Goal: Task Accomplishment & Management: Manage account settings

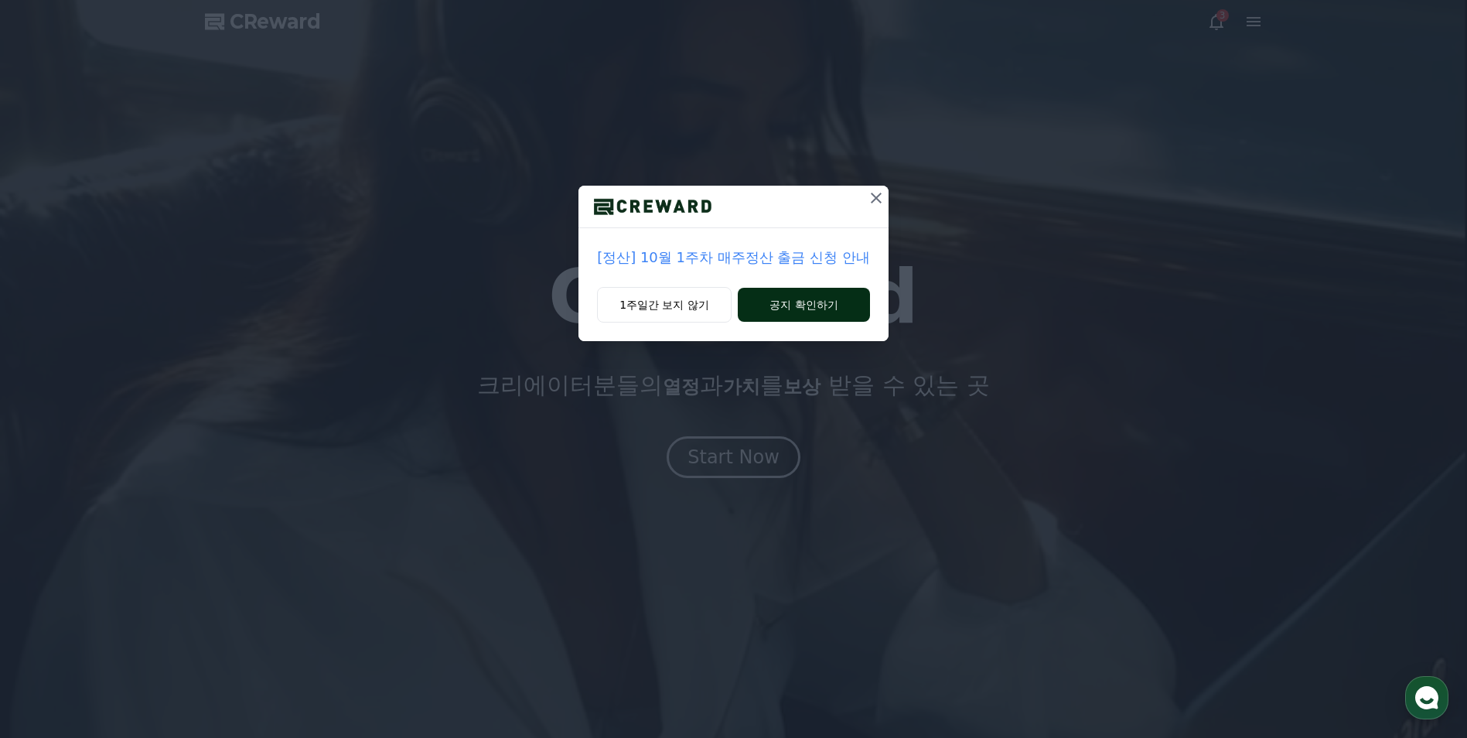
click at [816, 309] on button "공지 확인하기" at bounding box center [804, 305] width 132 height 34
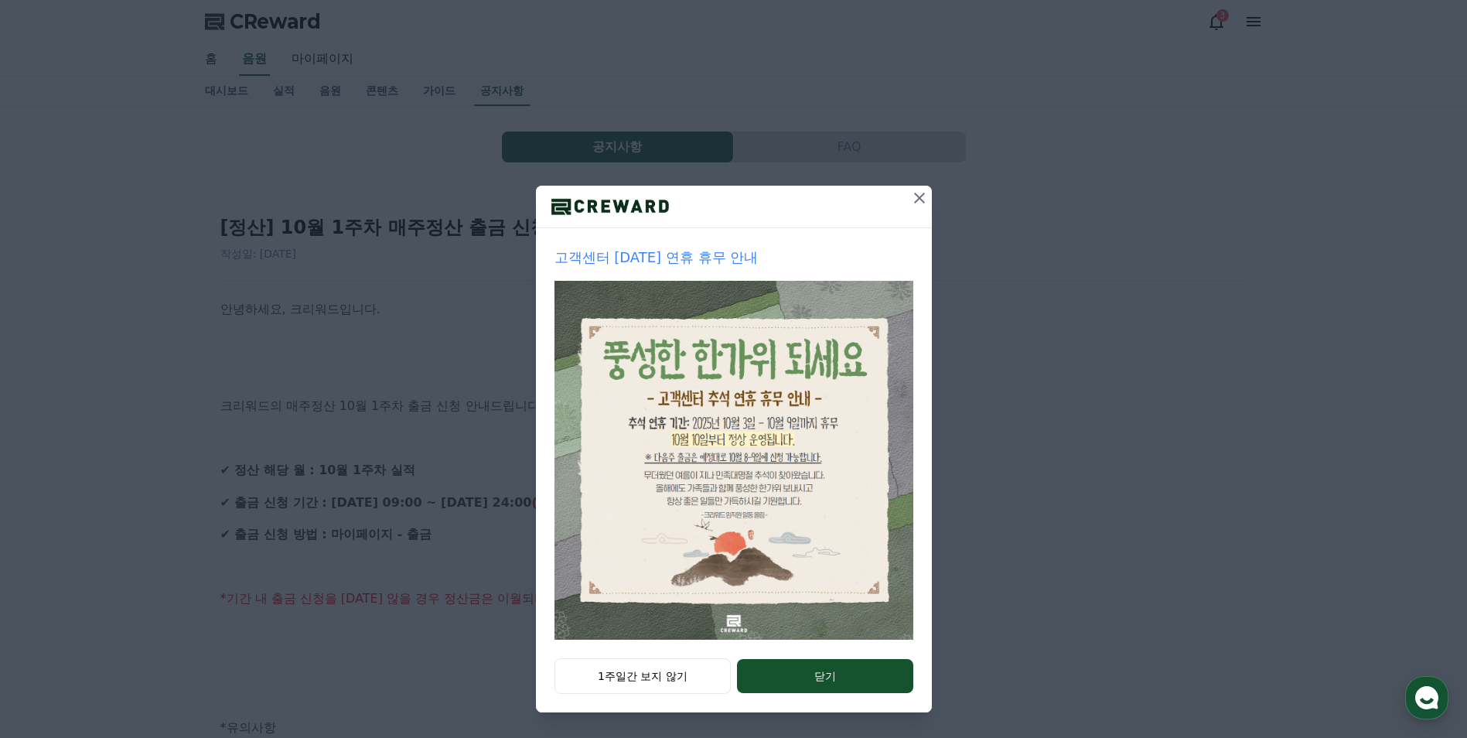
click at [914, 202] on icon at bounding box center [919, 198] width 19 height 19
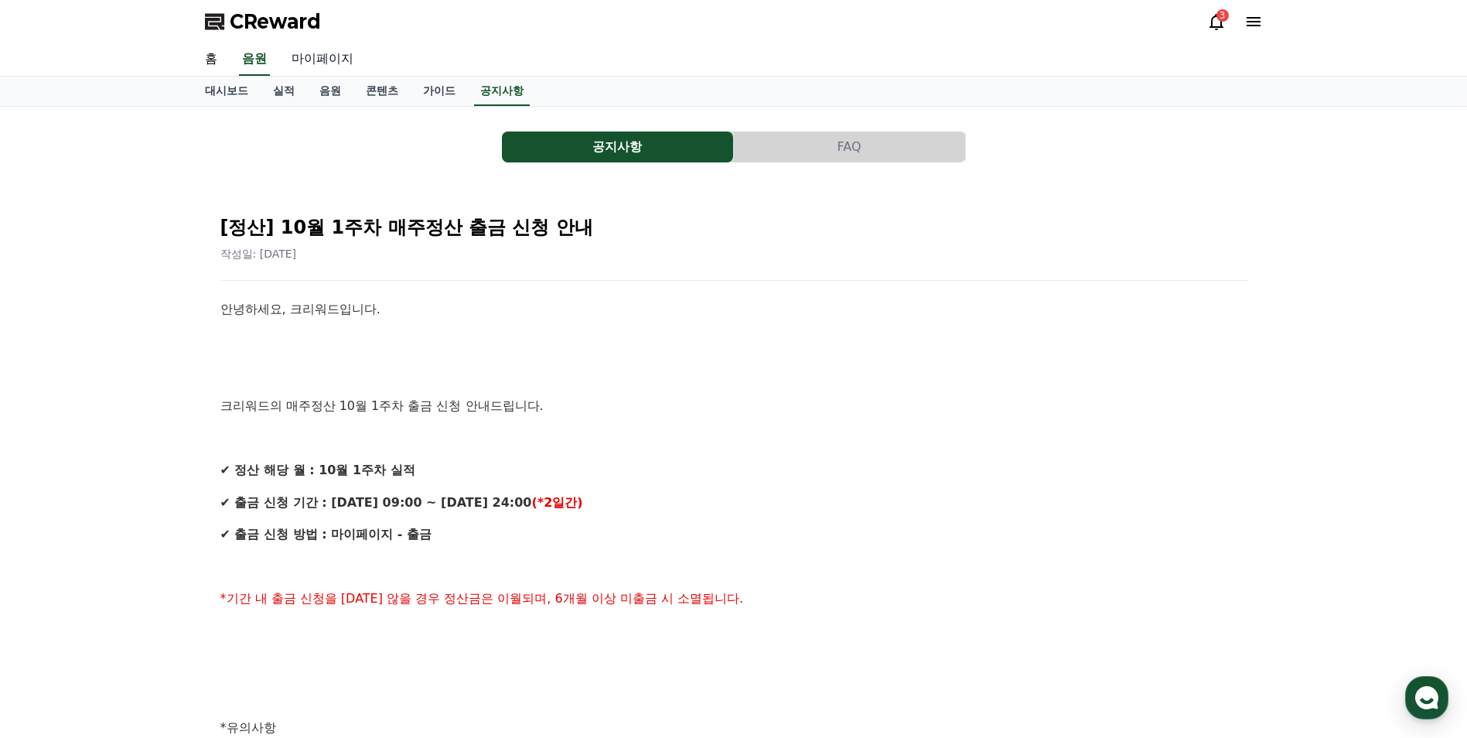
click at [318, 63] on link "마이페이지" at bounding box center [322, 59] width 87 height 32
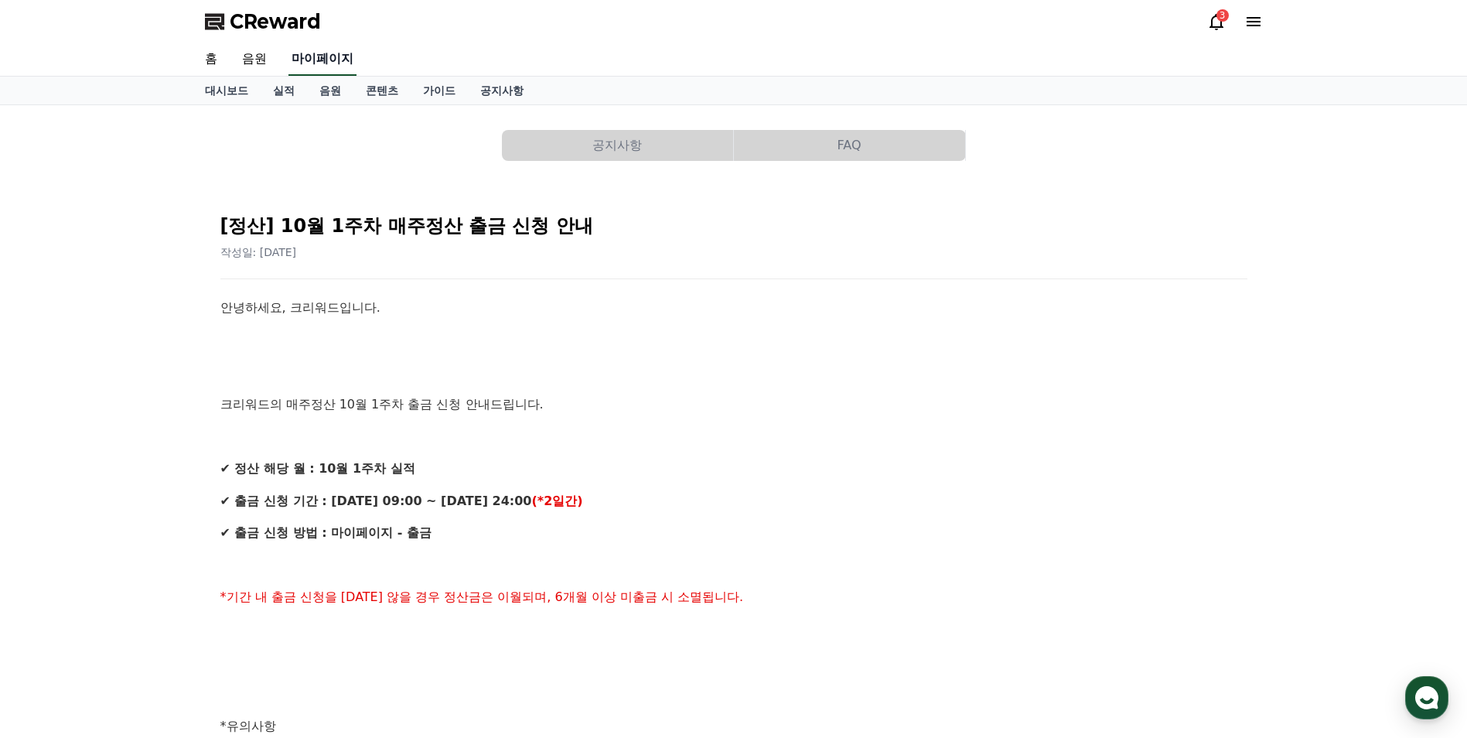
select select "**********"
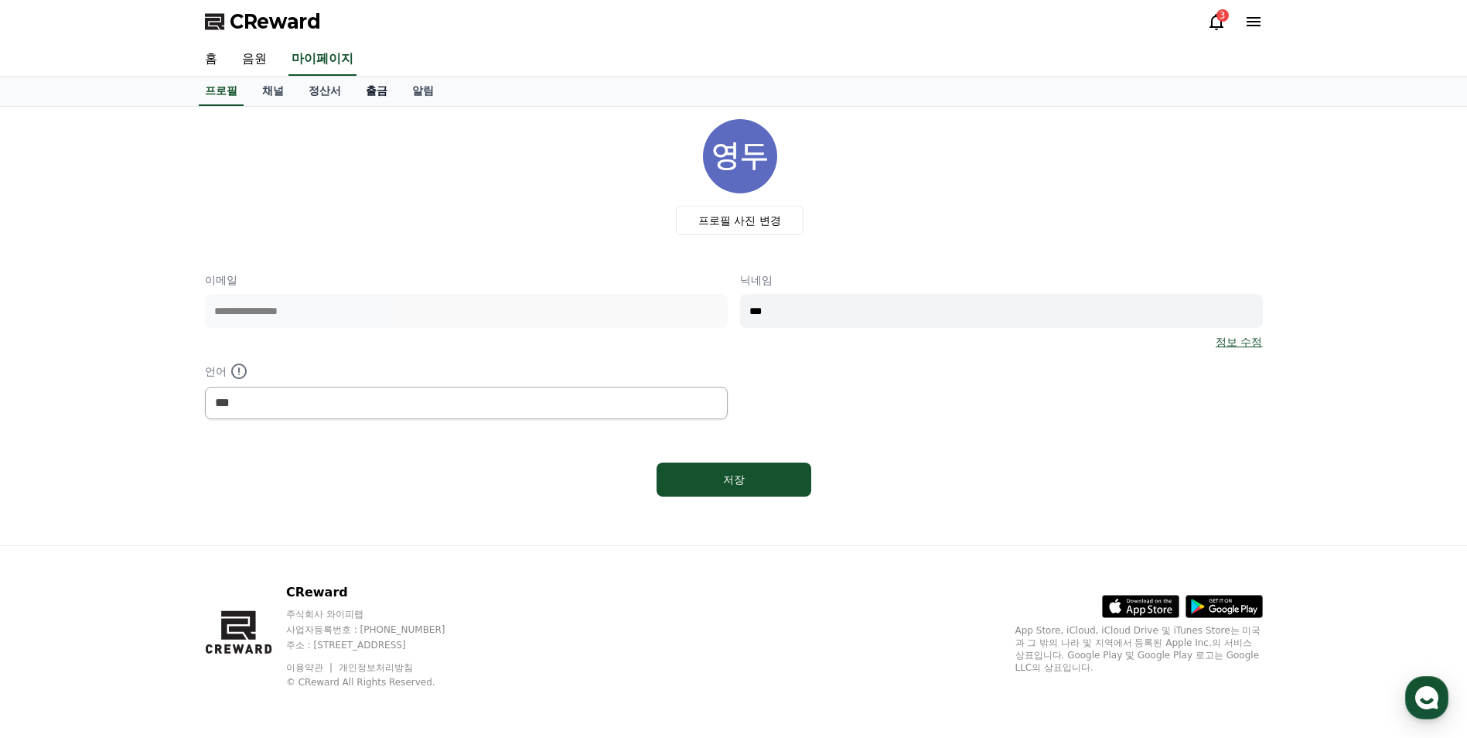
click at [370, 93] on link "출금" at bounding box center [377, 91] width 46 height 29
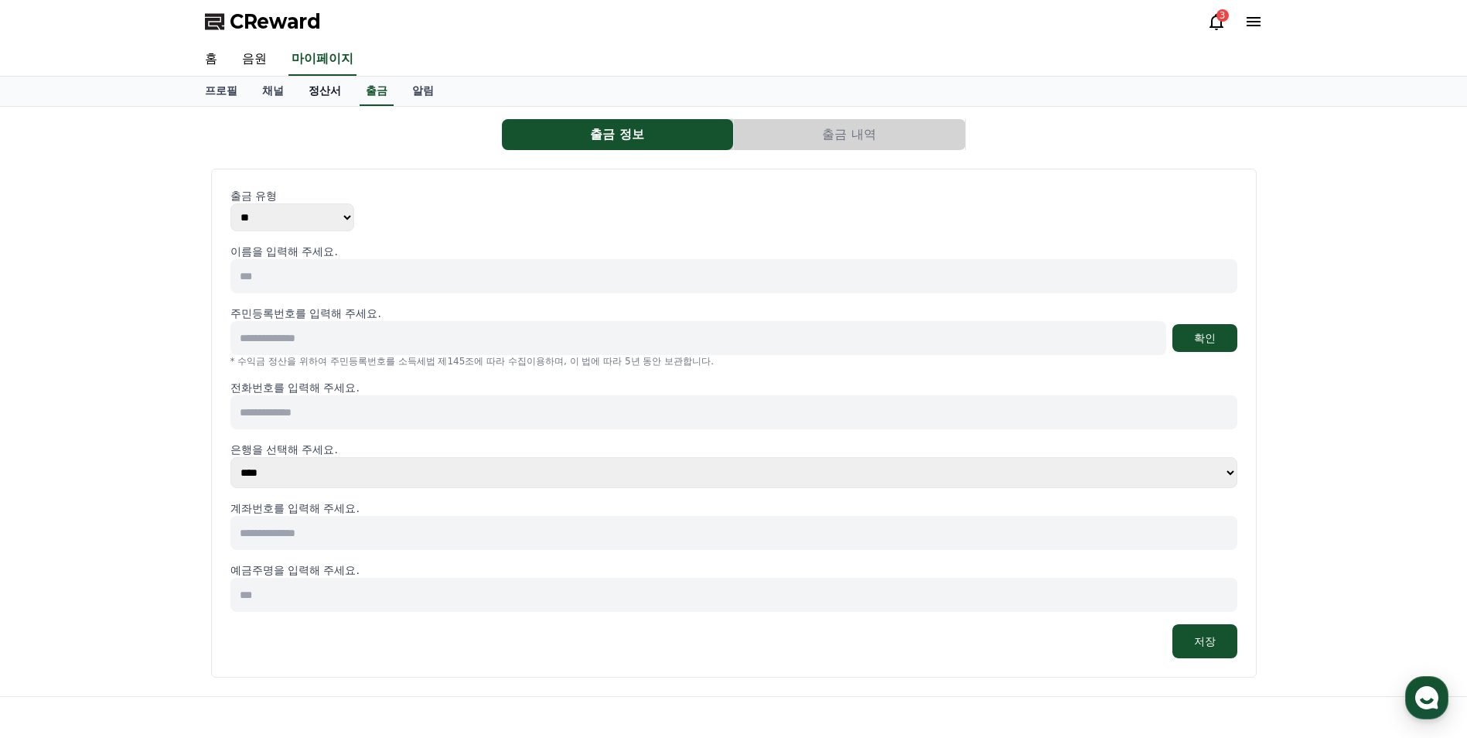
click at [340, 96] on link "정산서" at bounding box center [324, 91] width 57 height 29
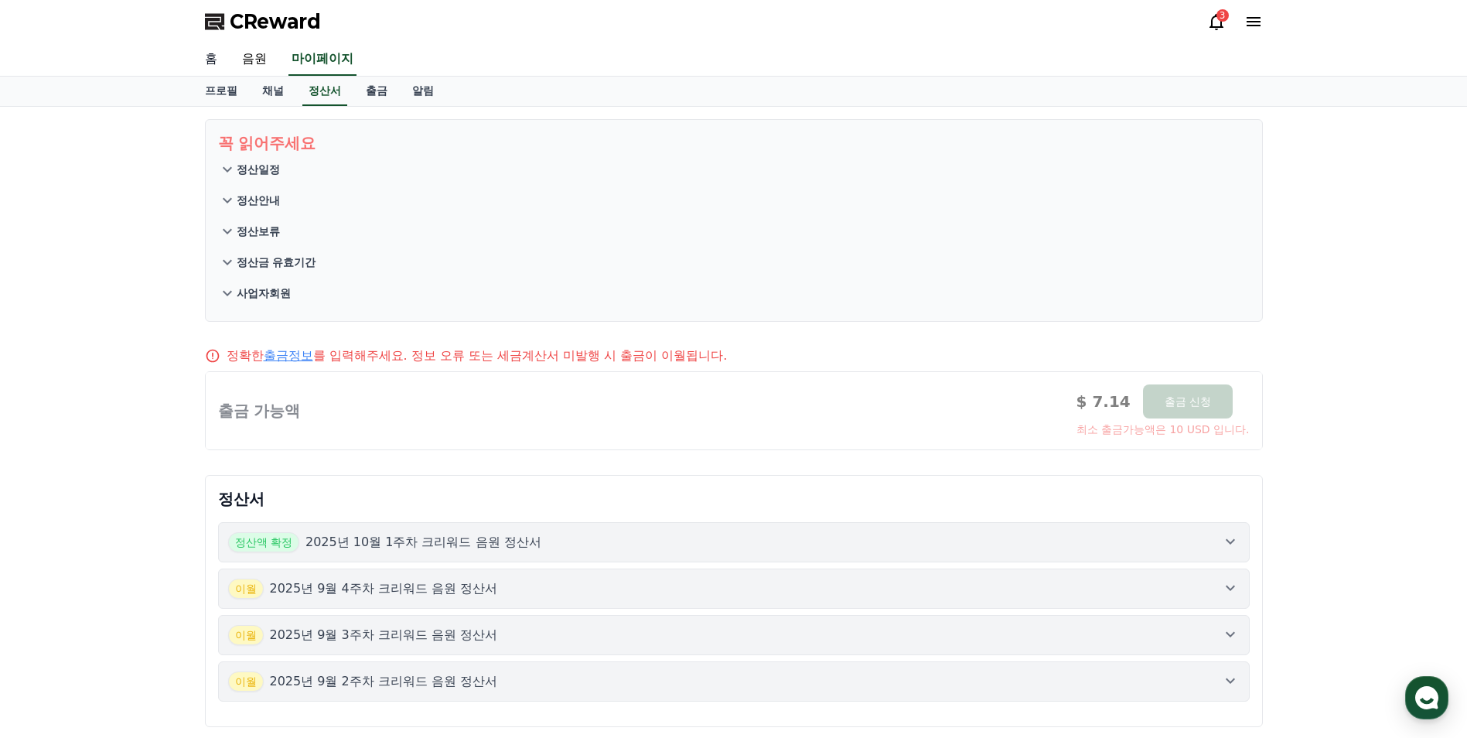
click at [207, 60] on link "홈" at bounding box center [211, 59] width 37 height 32
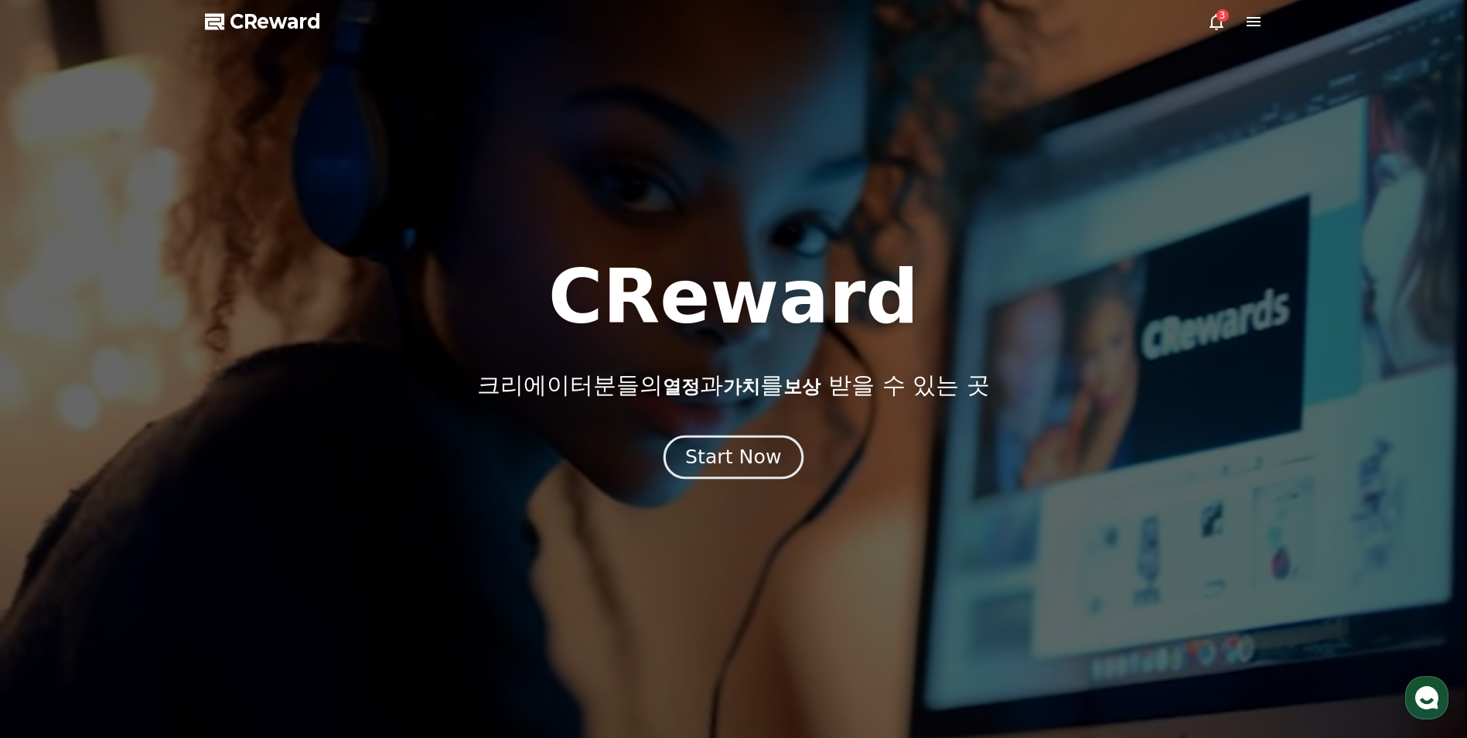
click at [772, 439] on button "Start Now" at bounding box center [734, 458] width 140 height 44
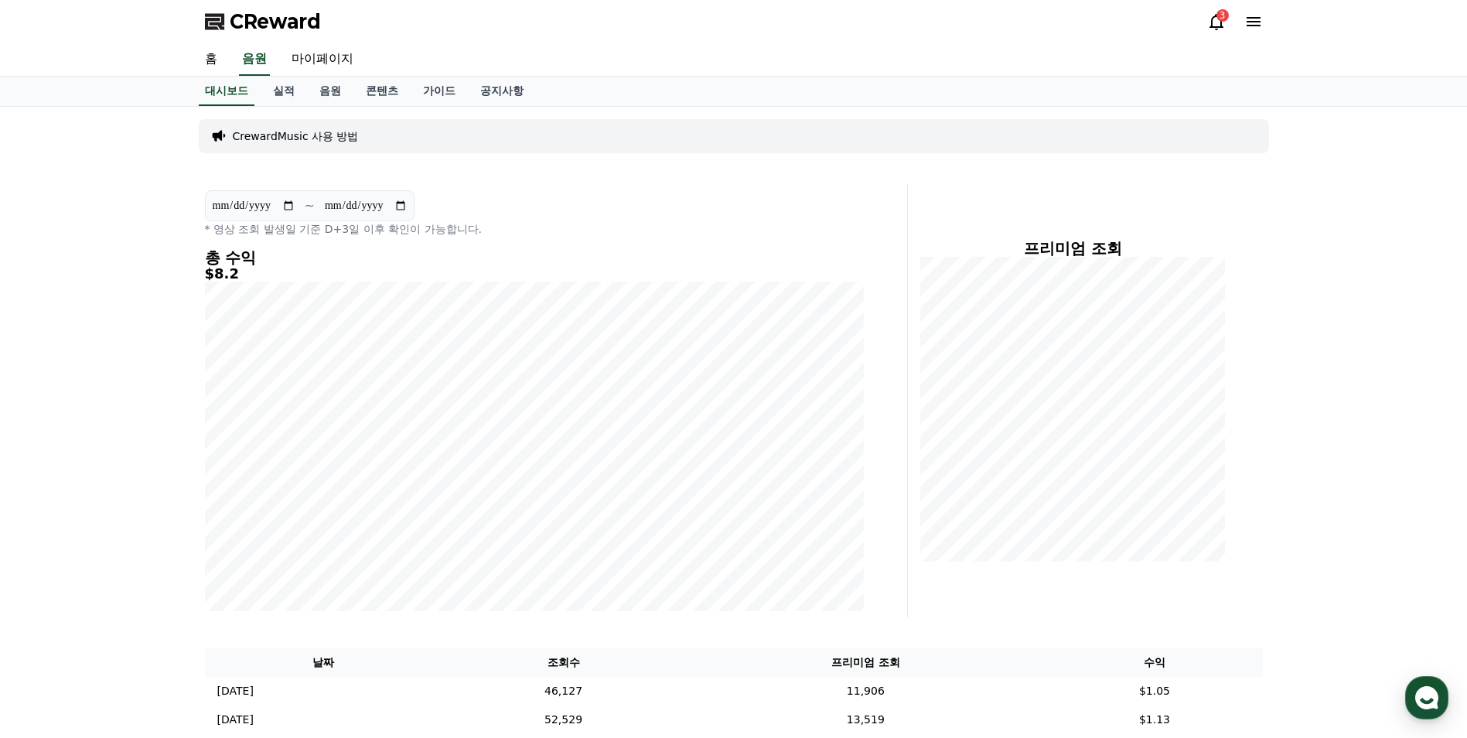
click at [1224, 16] on div "3" at bounding box center [1223, 15] width 12 height 12
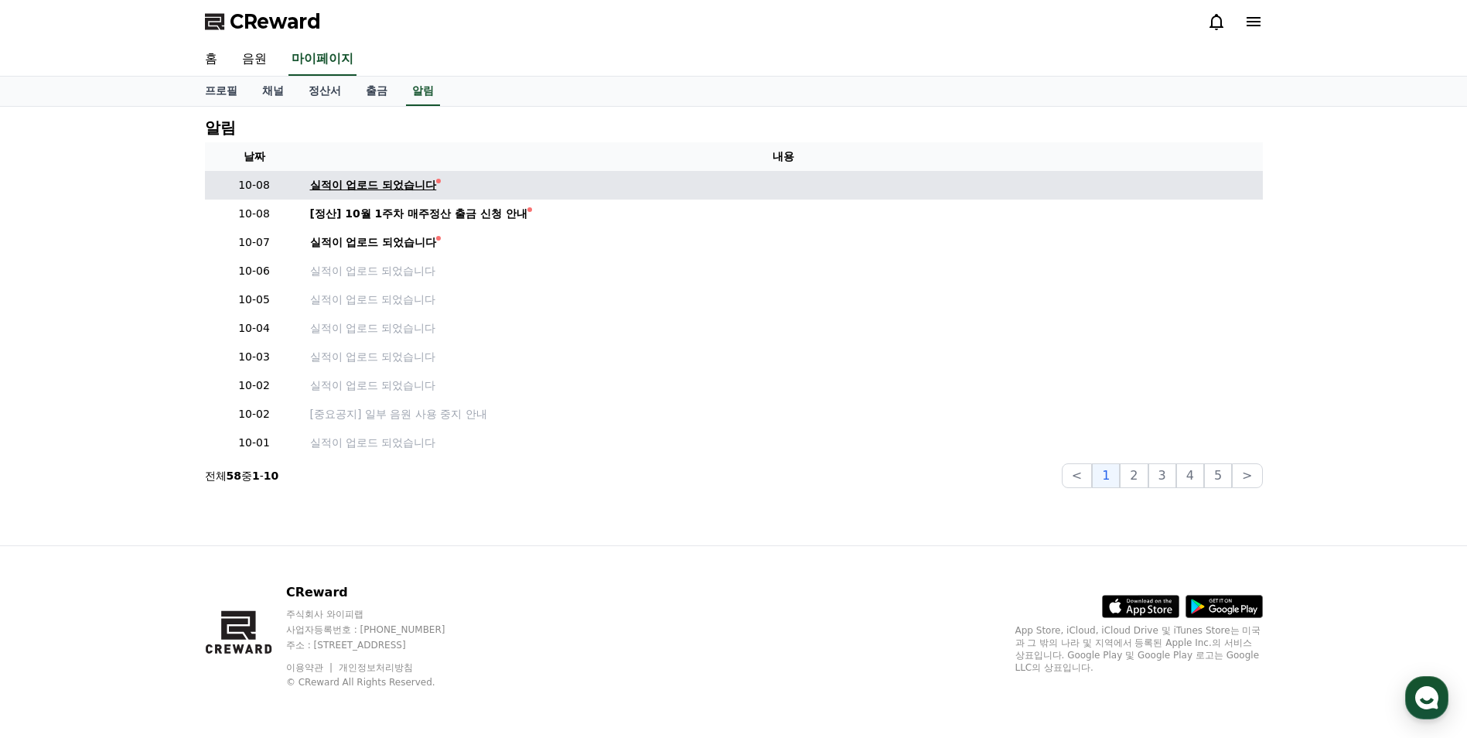
click at [341, 182] on div "실적이 업로드 되었습니다" at bounding box center [373, 185] width 127 height 16
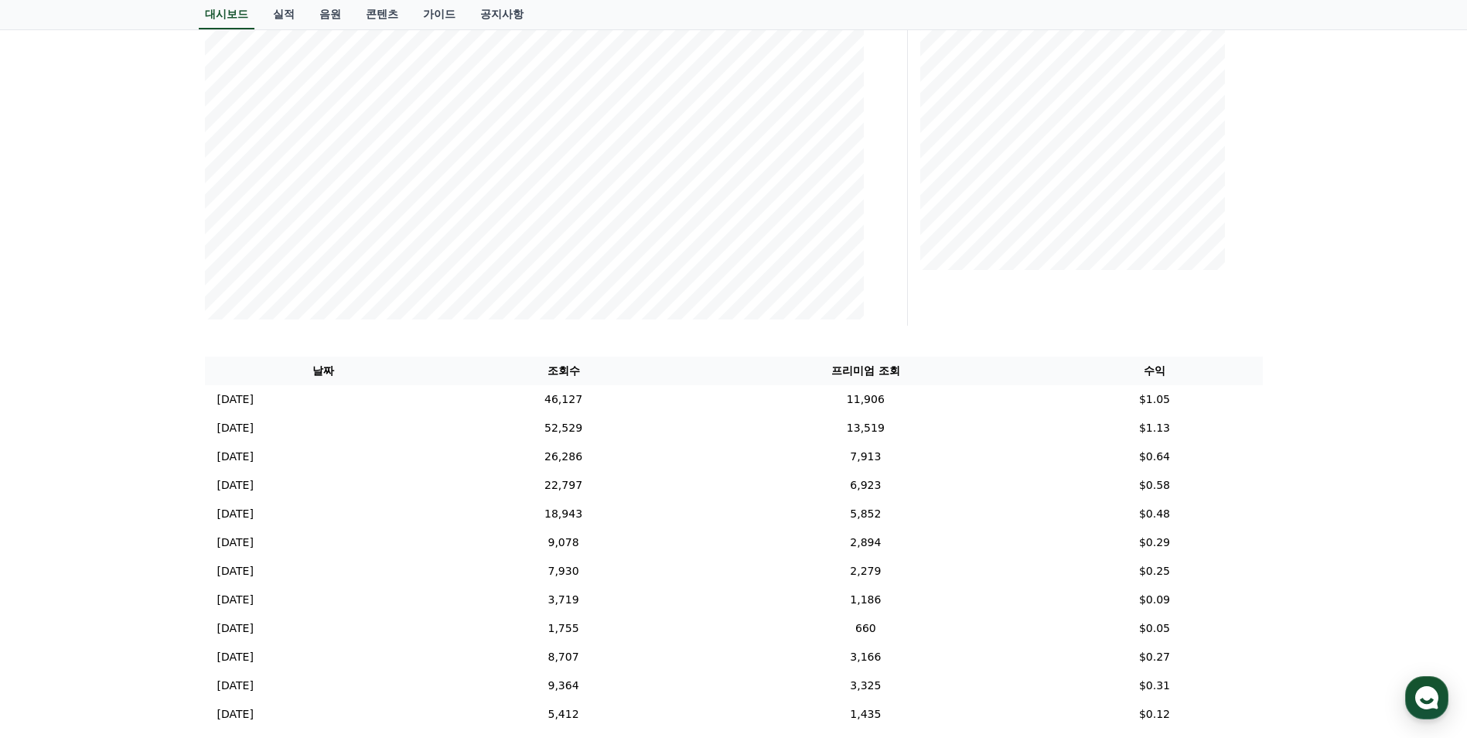
scroll to position [309, 0]
